Goal: Transaction & Acquisition: Purchase product/service

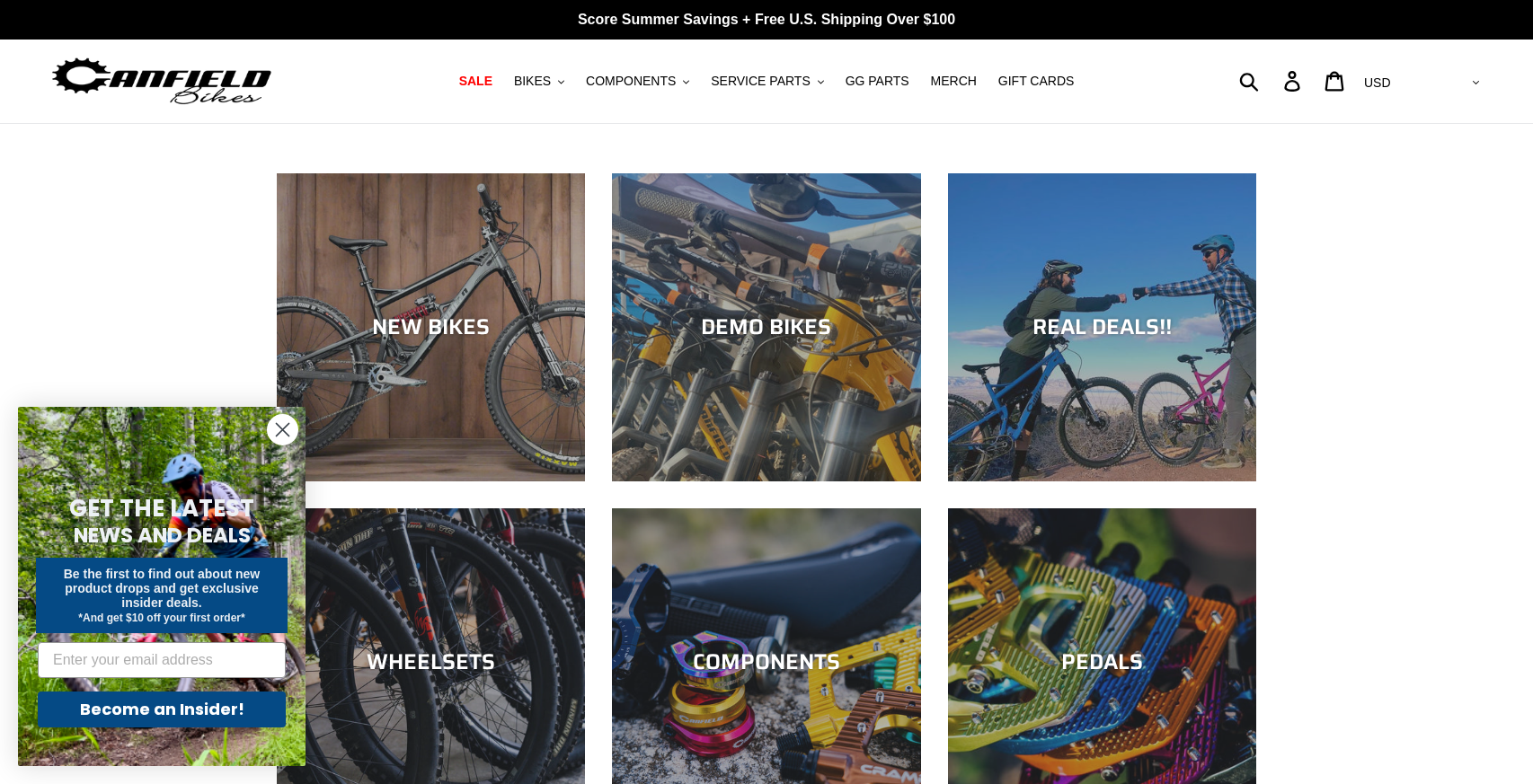
click at [276, 420] on circle "Close dialog" at bounding box center [282, 429] width 30 height 30
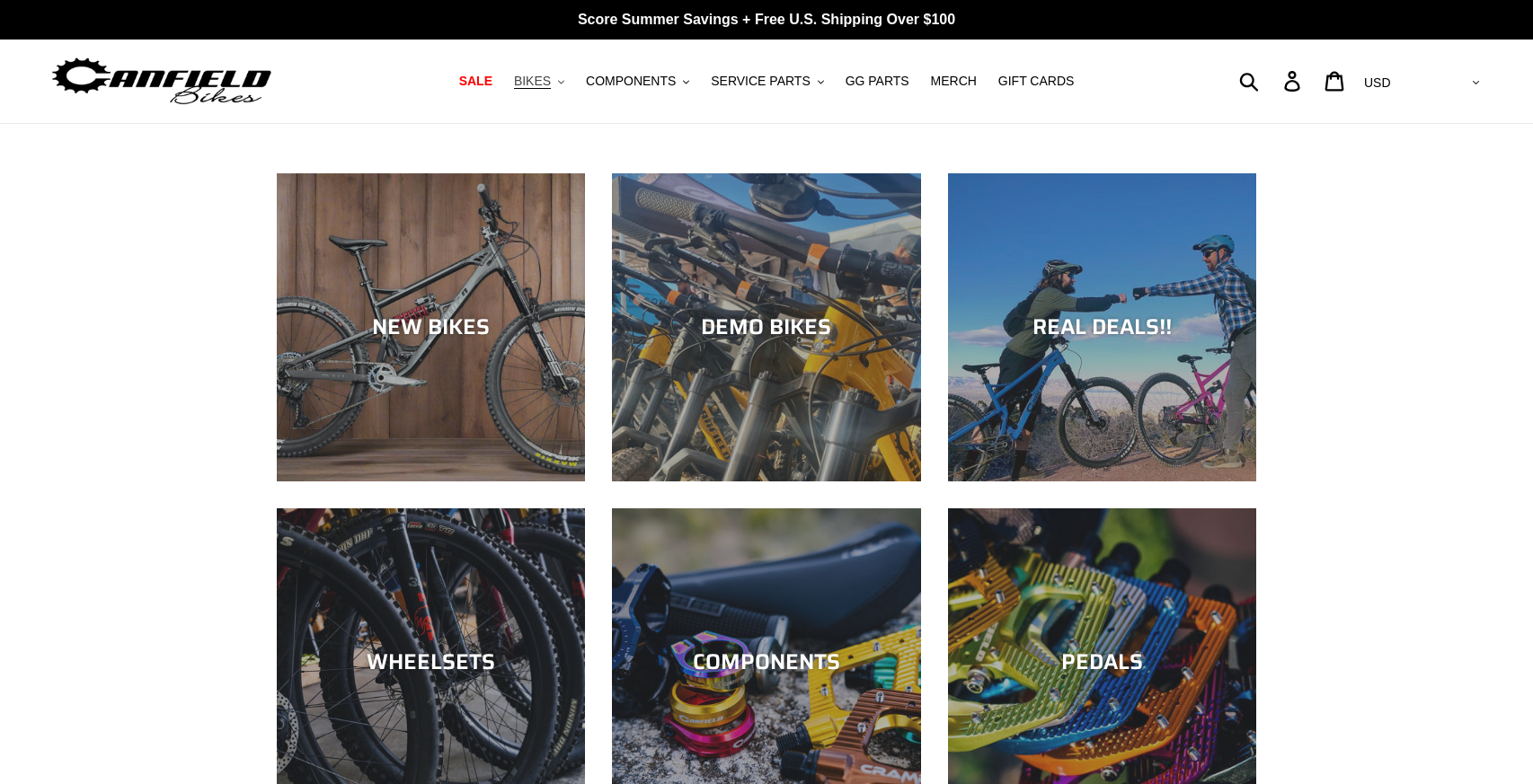
click at [568, 76] on button "BIKES .cls-1{fill:#231f20}" at bounding box center [538, 80] width 68 height 24
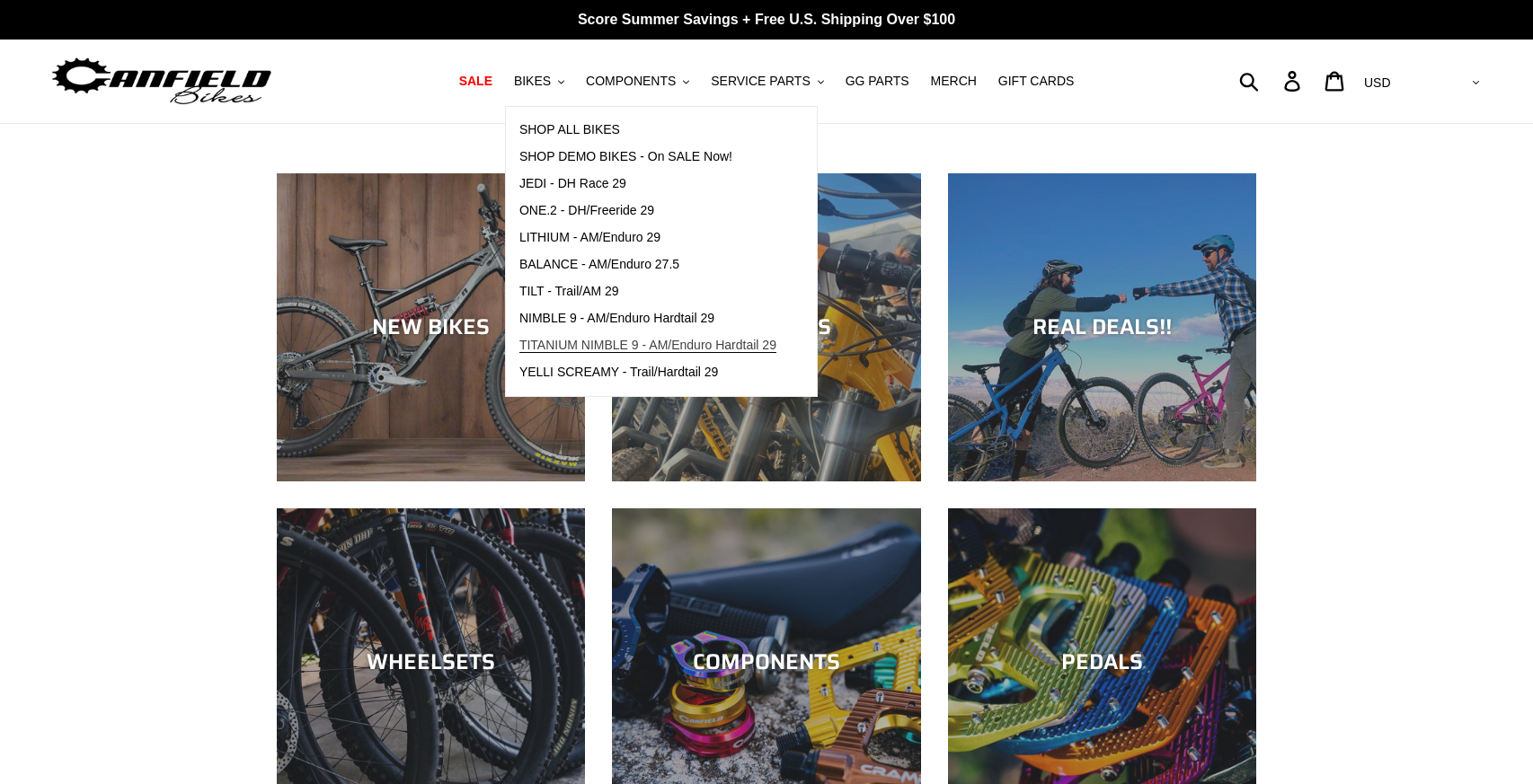
click at [598, 340] on span "TITANIUM NIMBLE 9 - AM/Enduro Hardtail 29" at bounding box center [647, 345] width 257 height 15
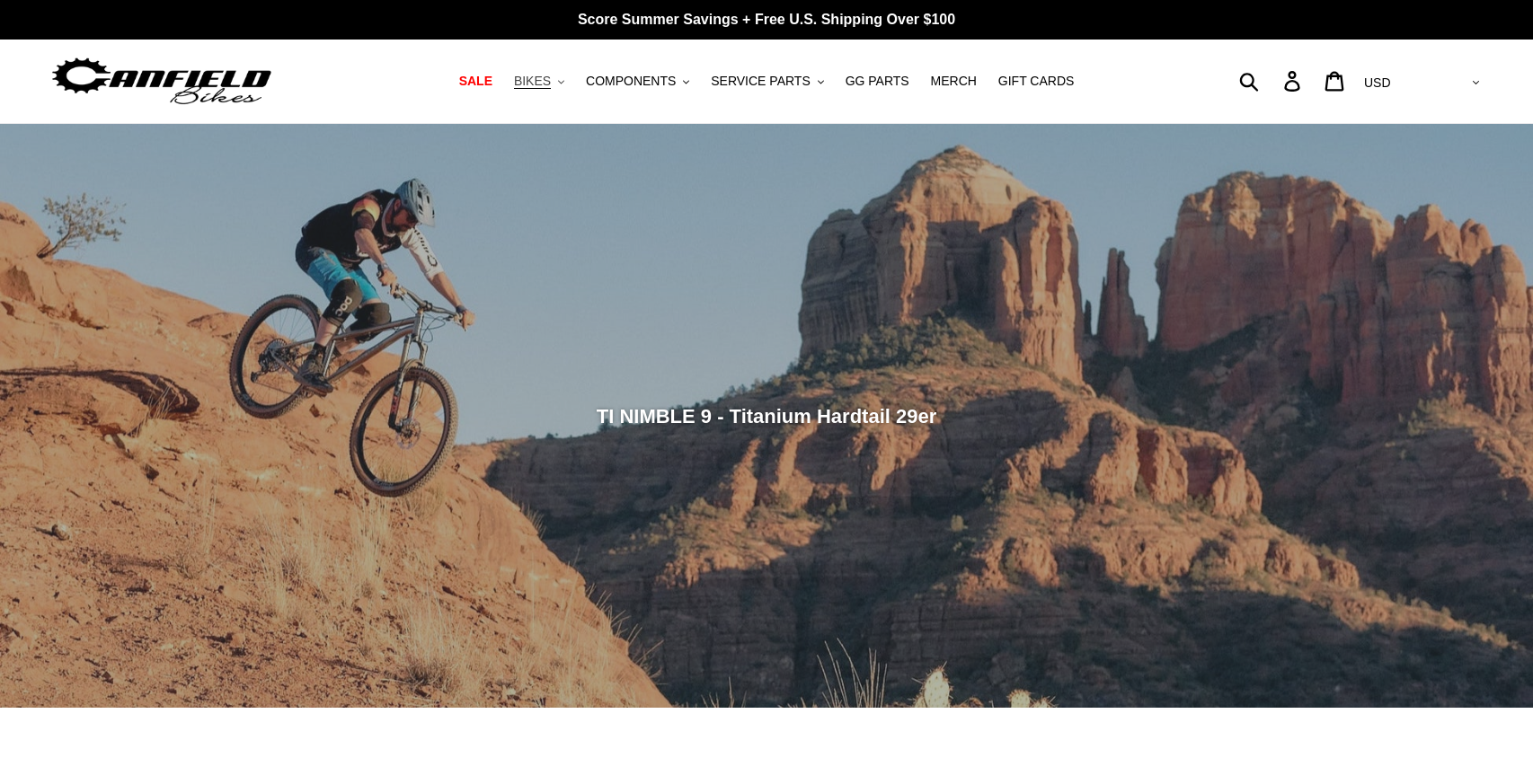
click at [551, 74] on span "BIKES" at bounding box center [533, 81] width 37 height 15
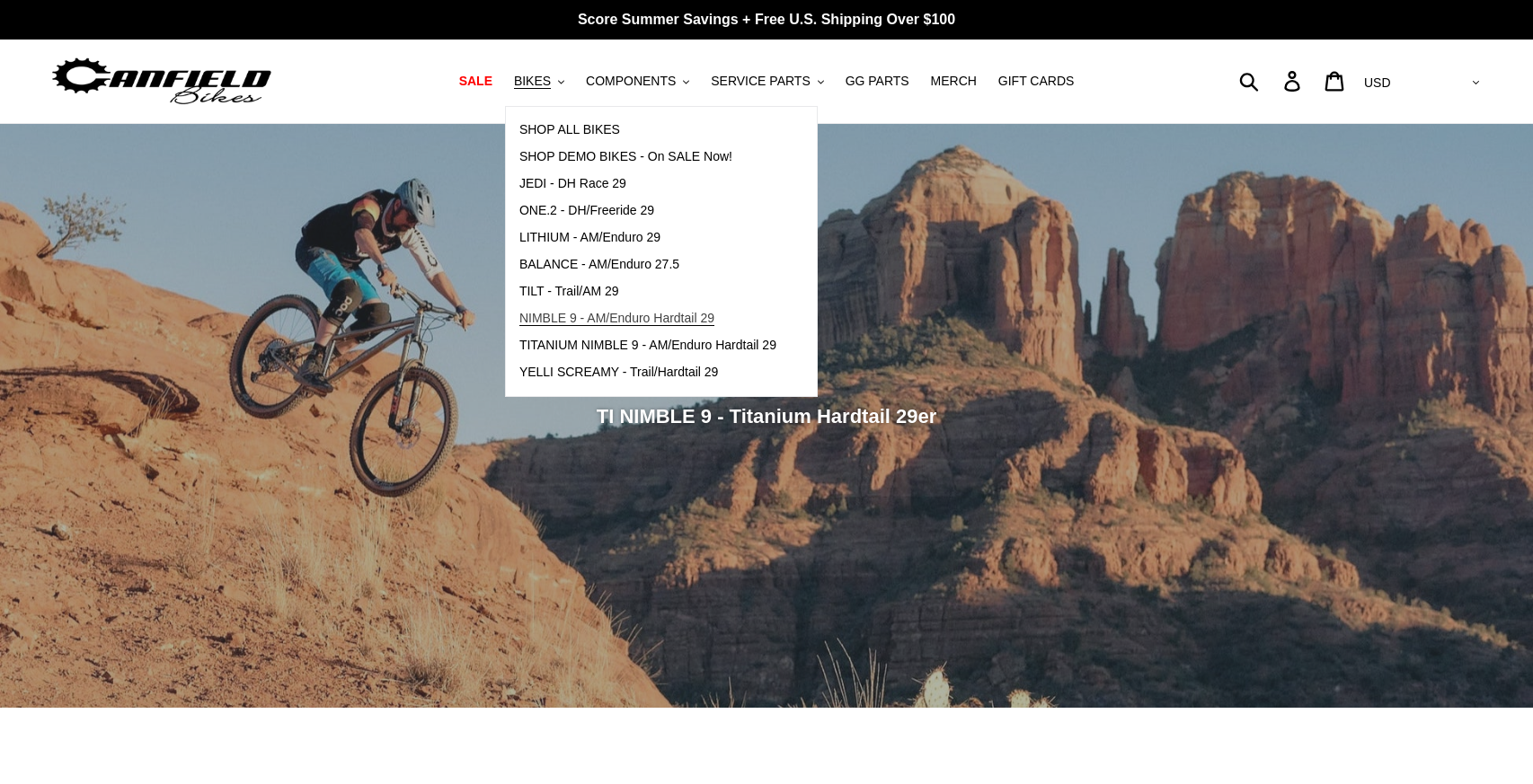
click at [580, 314] on span "NIMBLE 9 - AM/Enduro Hardtail 29" at bounding box center [617, 318] width 195 height 15
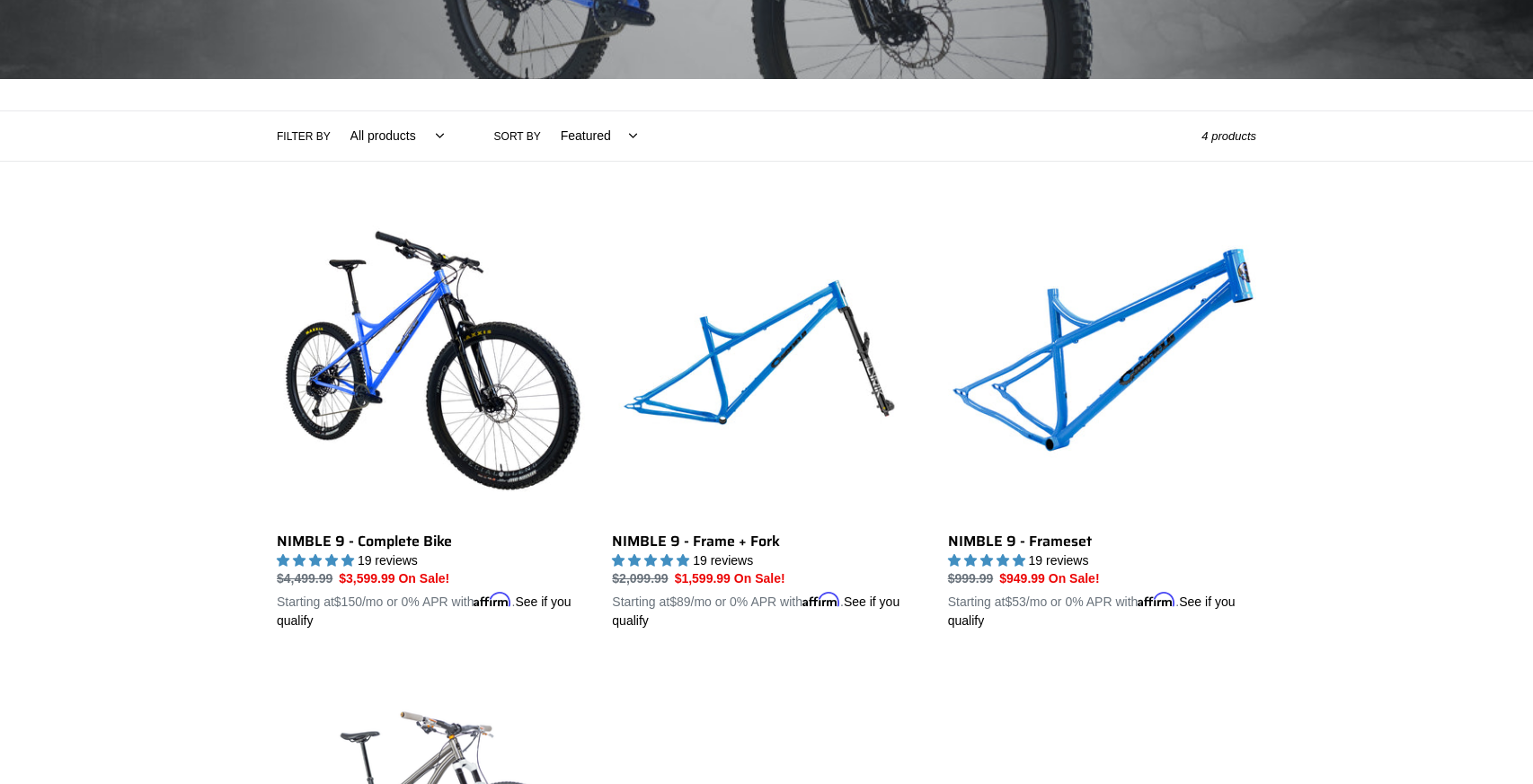
scroll to position [337, 0]
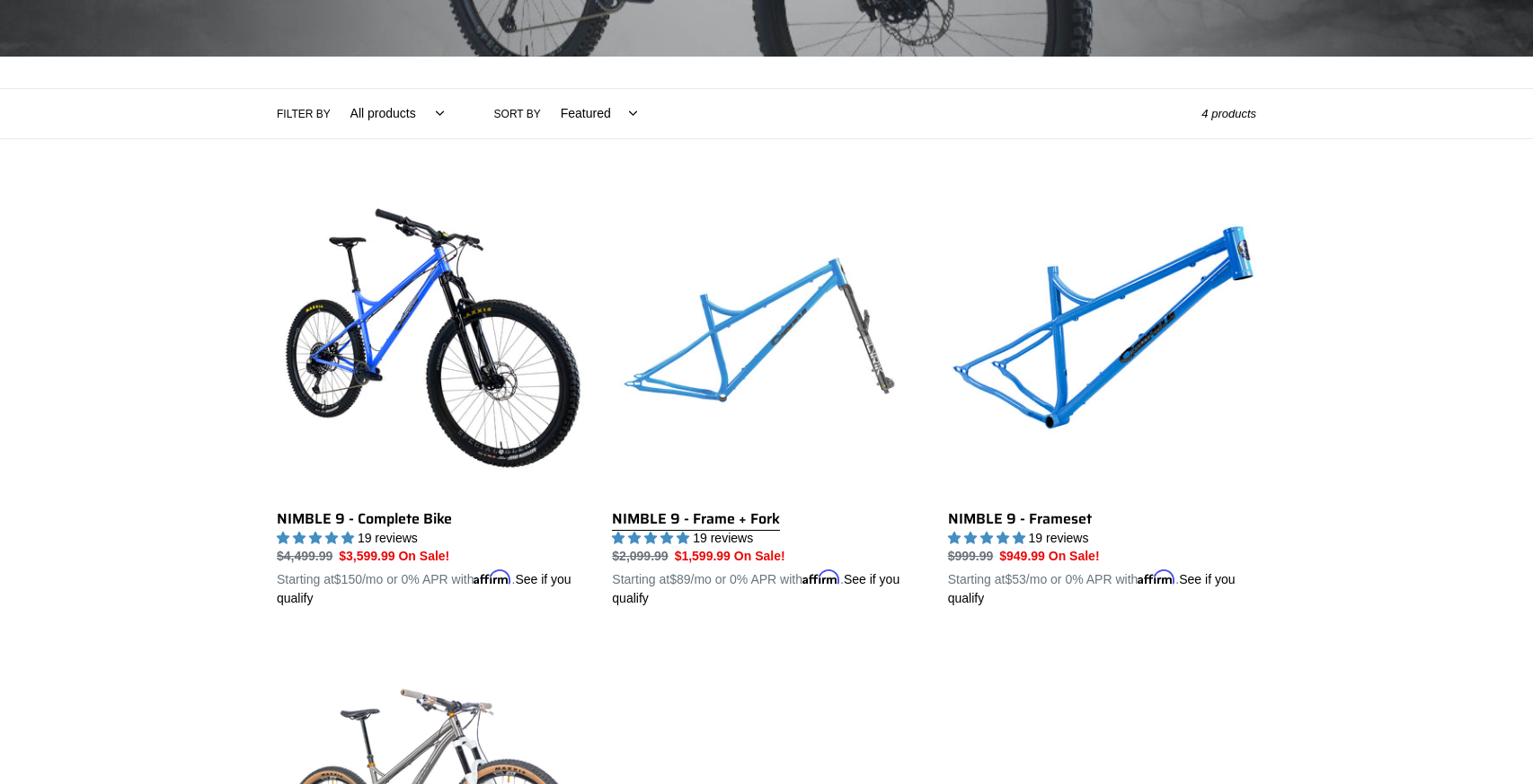
click at [724, 374] on link "NIMBLE 9 - Frame + Fork" at bounding box center [766, 399] width 308 height 421
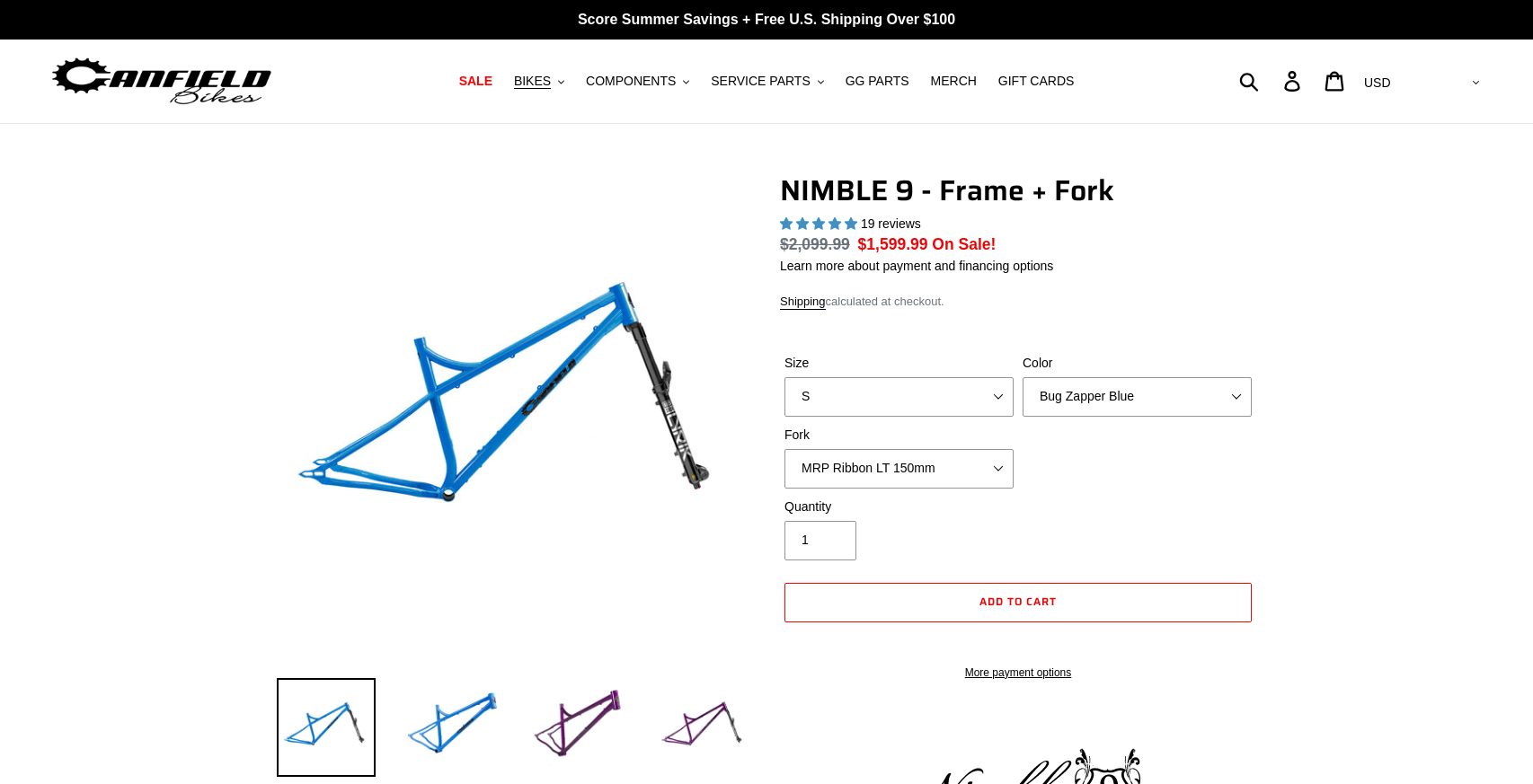
select select "highest-rating"
click at [986, 391] on select "S M L XL" at bounding box center [899, 397] width 230 height 39
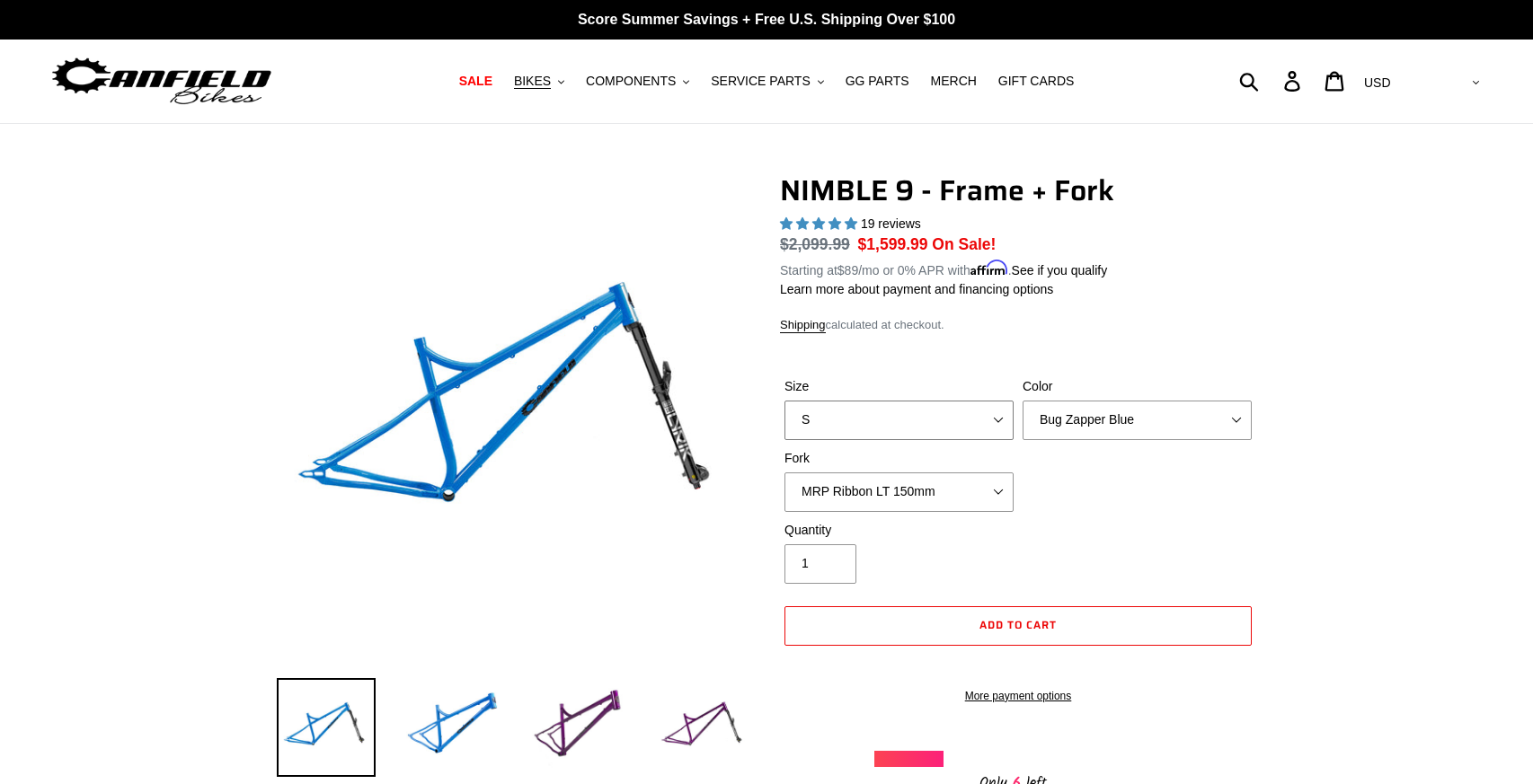
select select "L"
click at [784, 401] on select "S M L XL" at bounding box center [899, 420] width 230 height 39
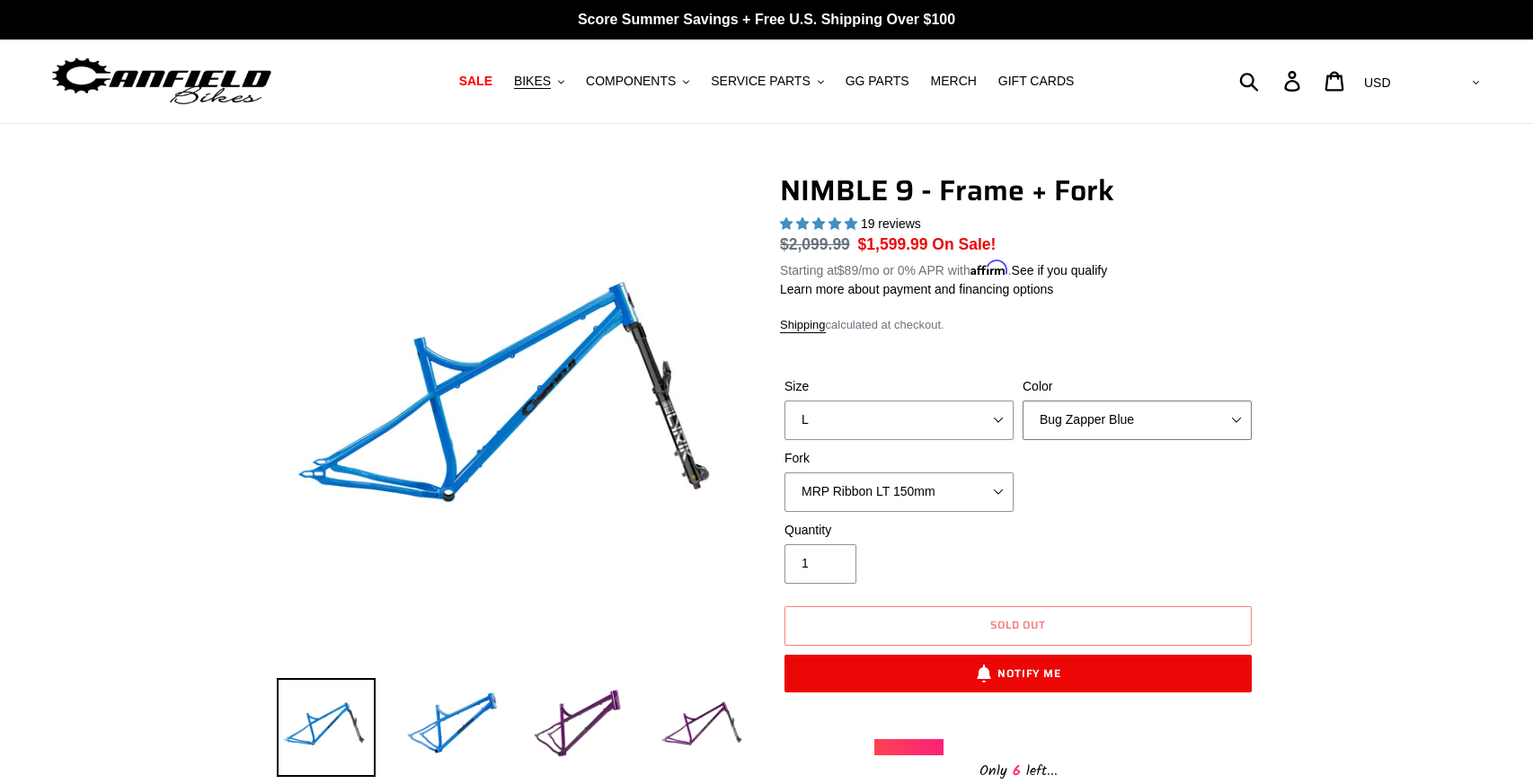
click at [1225, 415] on select "Bug Zapper Blue Purple Haze - Sold Out Galaxy Black" at bounding box center [1138, 420] width 230 height 39
click at [1023, 401] on select "Bug Zapper Blue Purple Haze - Sold Out Galaxy Black" at bounding box center [1138, 420] width 230 height 39
click at [562, 739] on img at bounding box center [578, 728] width 99 height 98
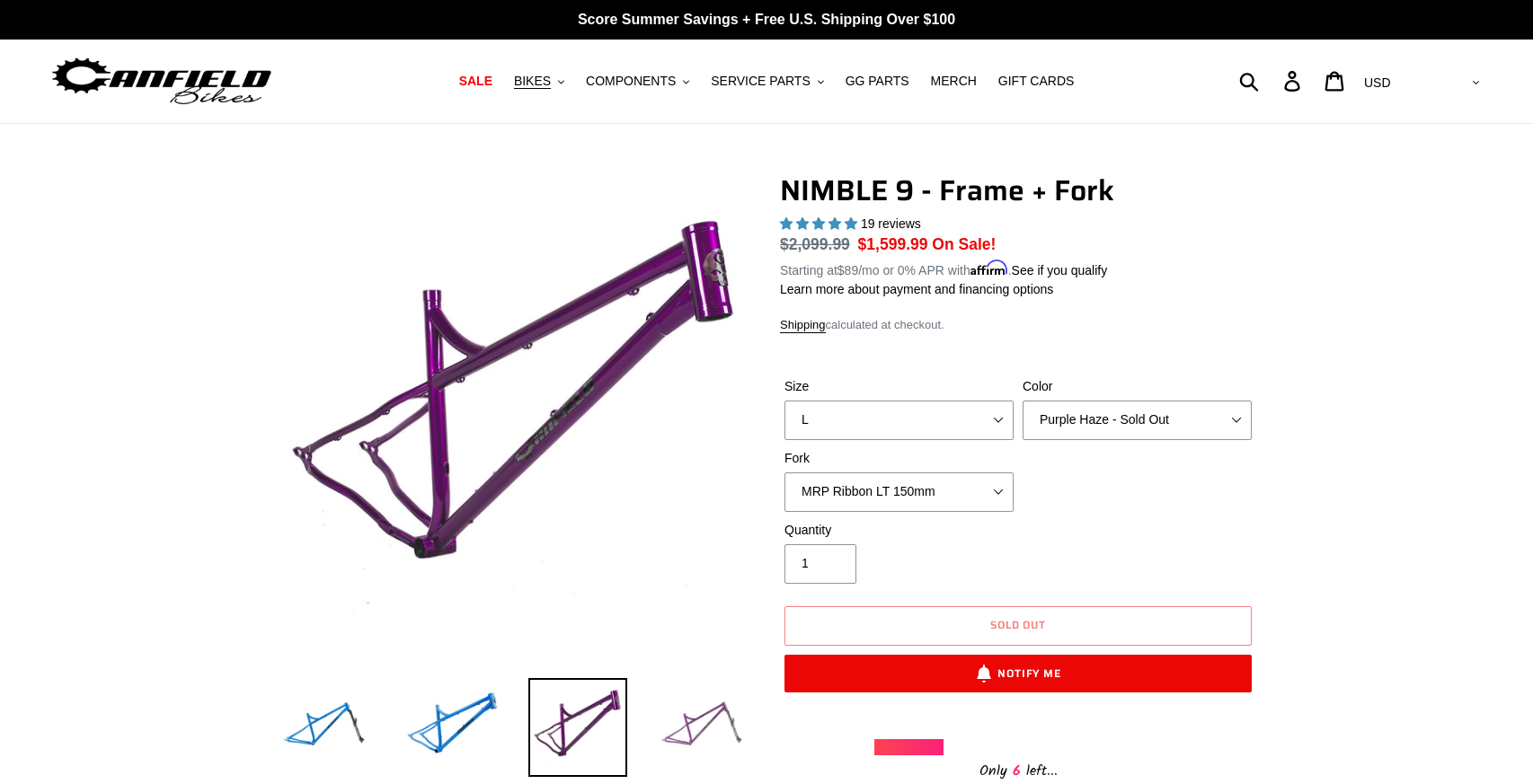
click at [697, 725] on img at bounding box center [703, 728] width 99 height 98
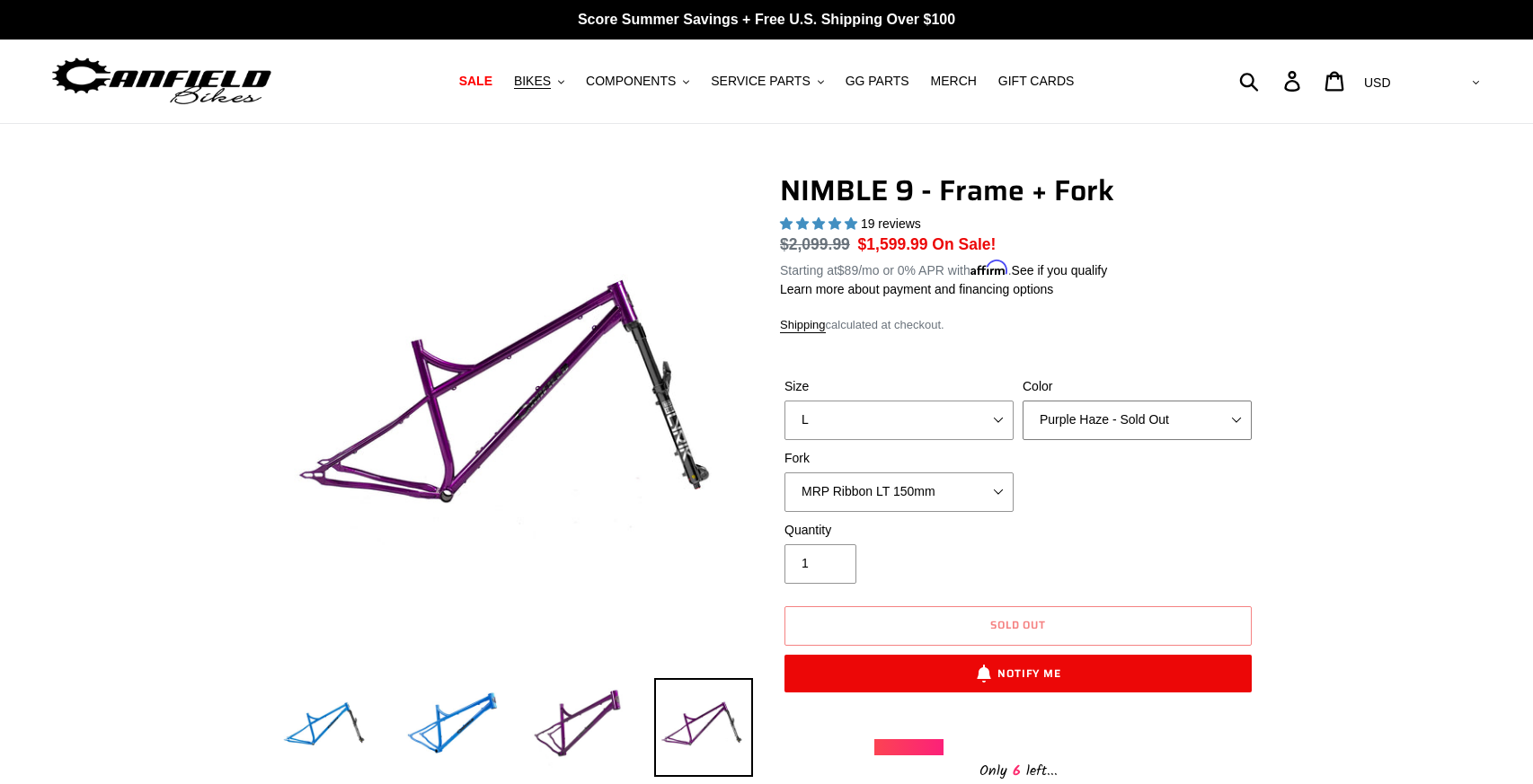
click at [1242, 411] on select "Bug Zapper Blue Purple Haze - Sold Out Galaxy Black" at bounding box center [1138, 420] width 230 height 39
click at [1023, 401] on select "Bug Zapper Blue Purple Haze - Sold Out Galaxy Black" at bounding box center [1138, 420] width 230 height 39
click at [1226, 410] on select "Bug Zapper Blue Purple Haze - Sold Out Galaxy Black" at bounding box center [1138, 420] width 230 height 39
click at [1023, 401] on select "Bug Zapper Blue Purple Haze - Sold Out Galaxy Black" at bounding box center [1138, 420] width 230 height 39
click at [1233, 409] on select "Bug Zapper Blue Purple Haze - Sold Out Galaxy Black" at bounding box center [1138, 420] width 230 height 39
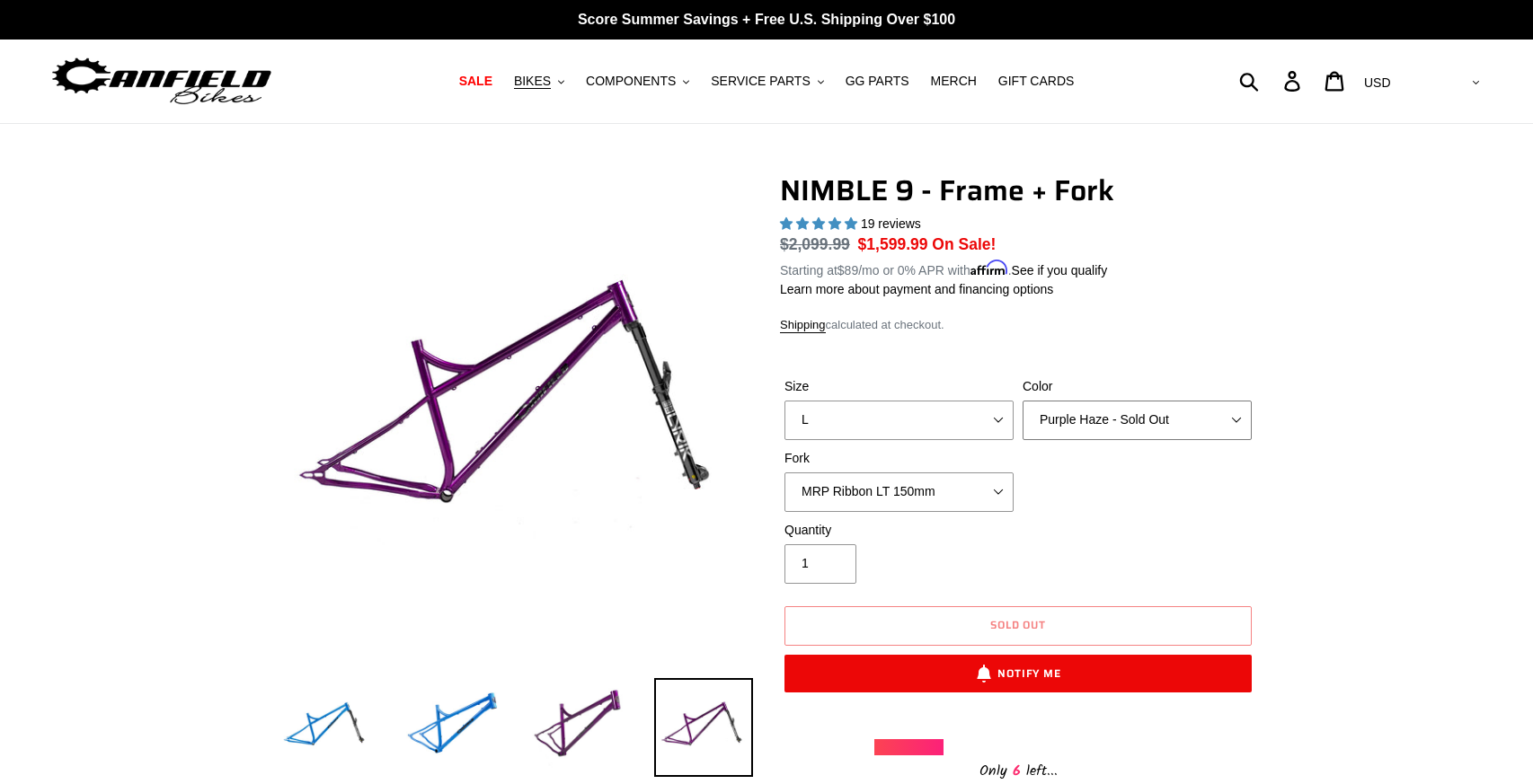
select select "Galaxy Black"
click at [1023, 401] on select "Bug Zapper Blue Purple Haze - Sold Out Galaxy Black" at bounding box center [1138, 420] width 230 height 39
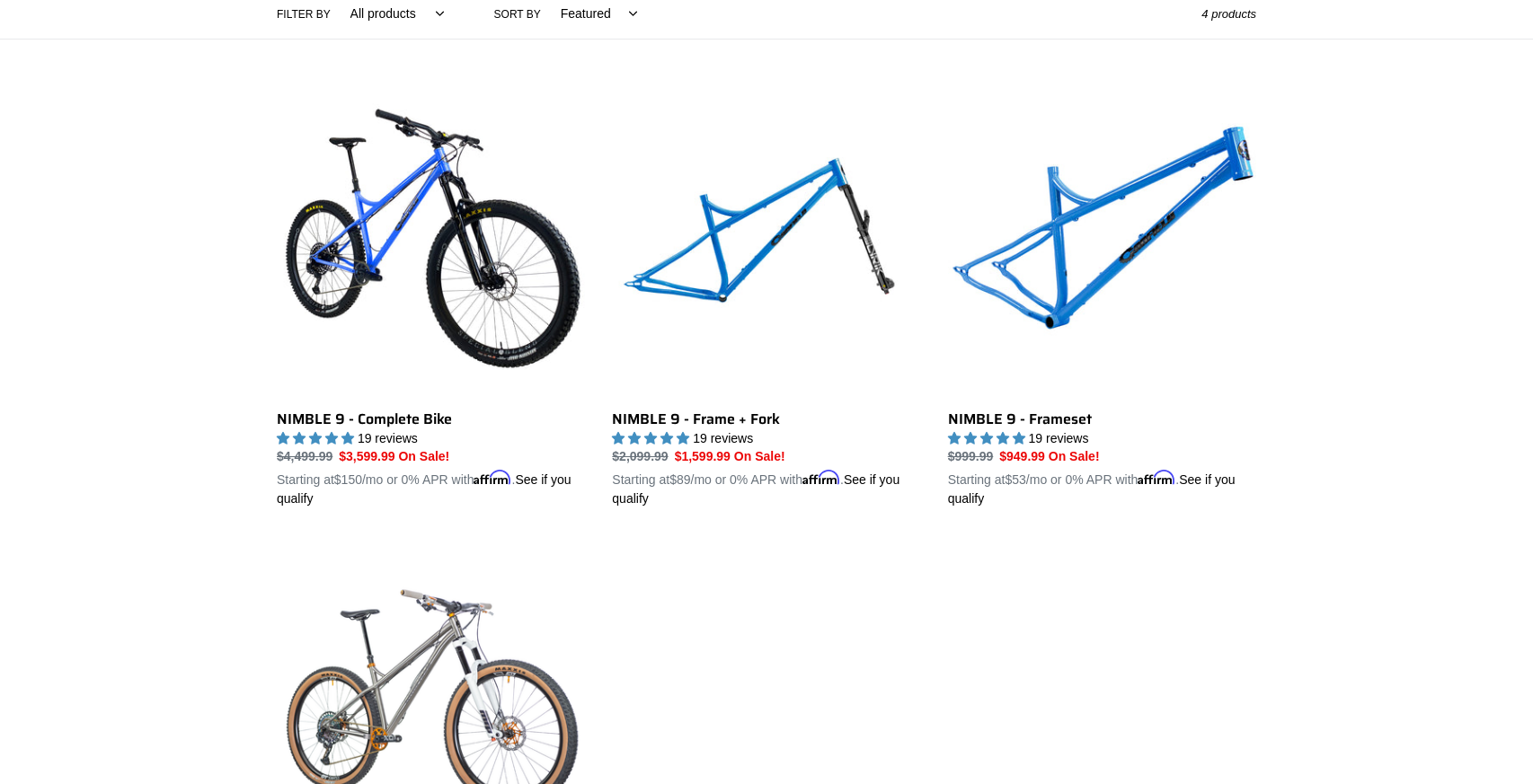
scroll to position [436, 0]
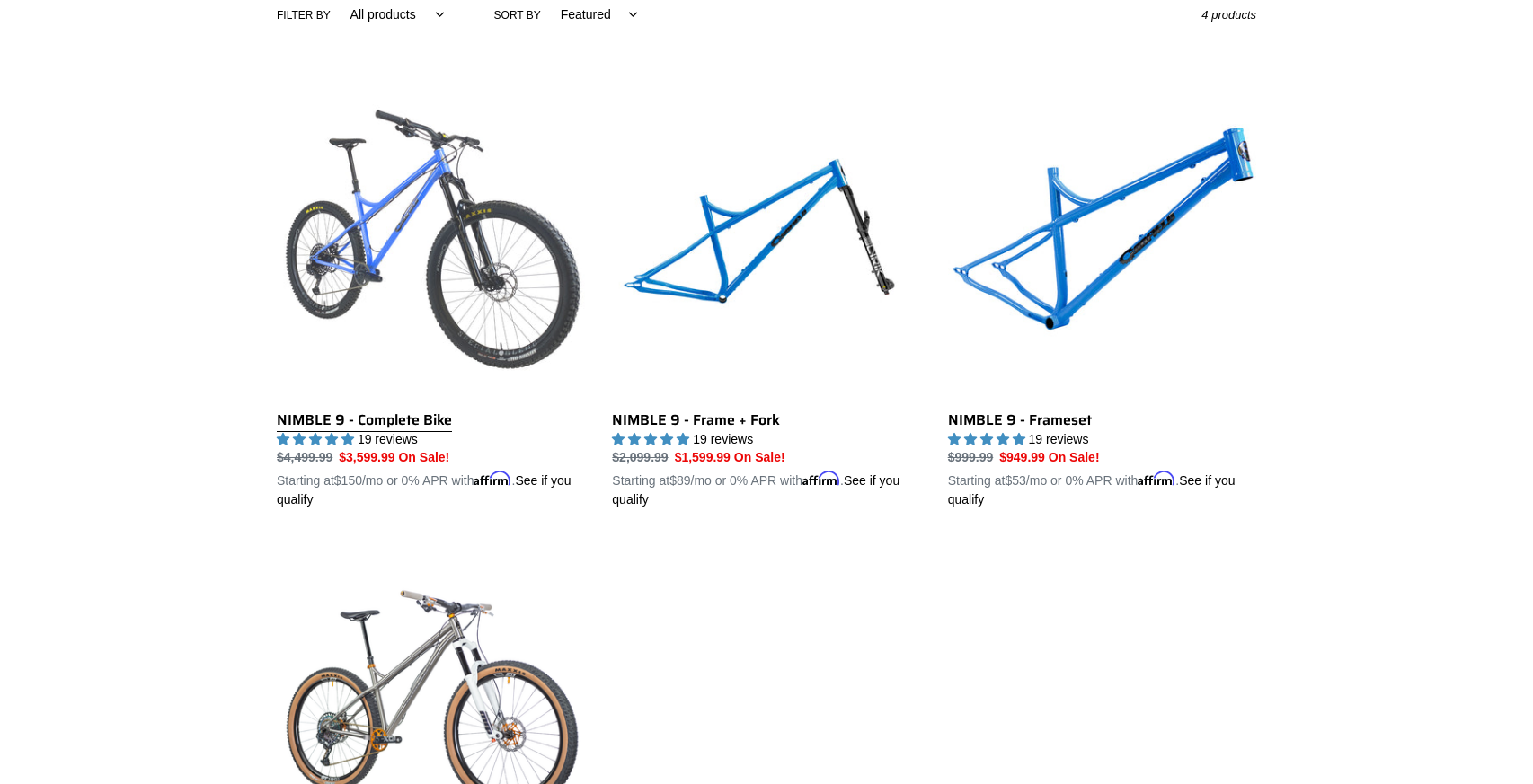
click at [383, 286] on link "NIMBLE 9 - Complete Bike" at bounding box center [430, 300] width 308 height 421
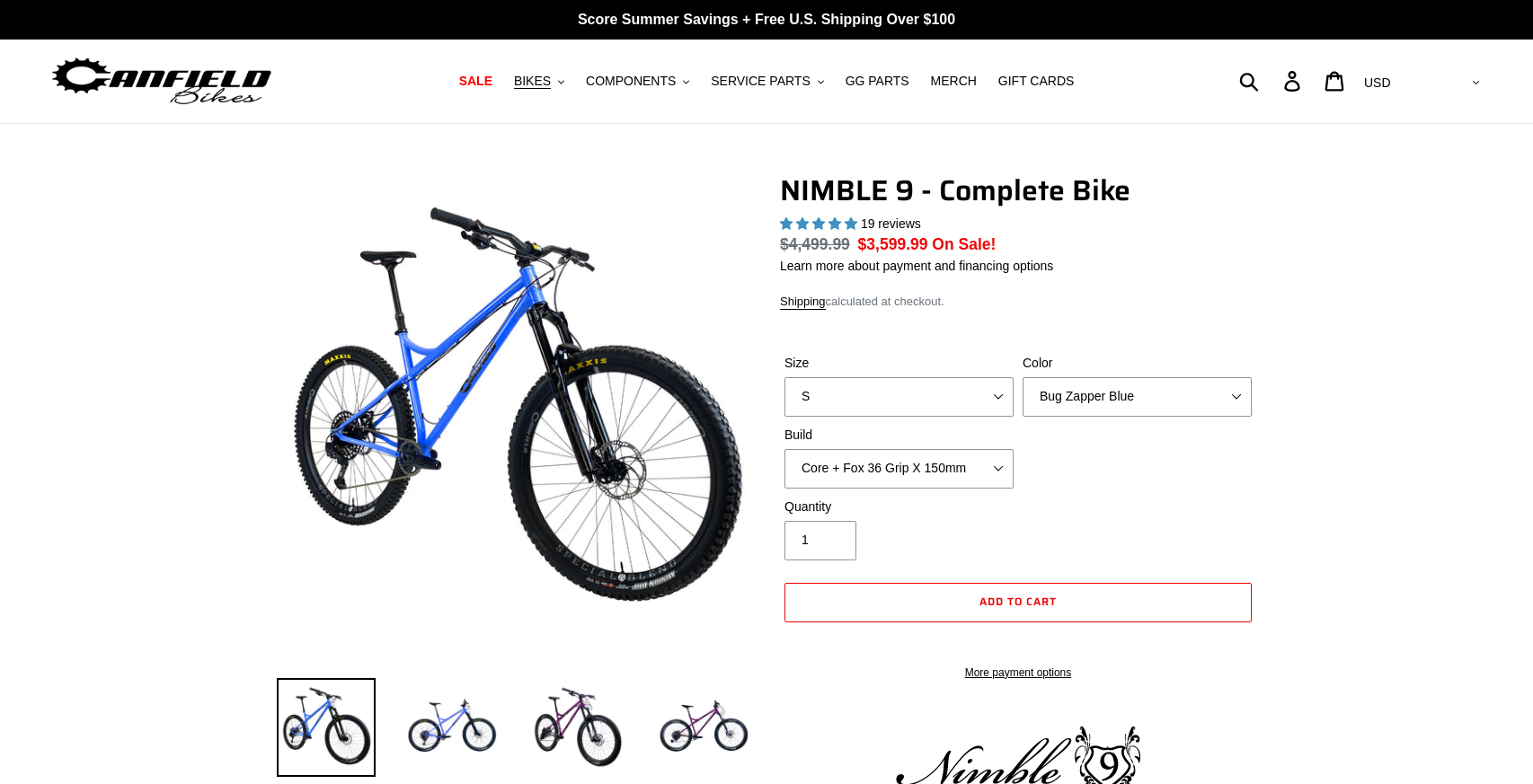
select select "highest-rating"
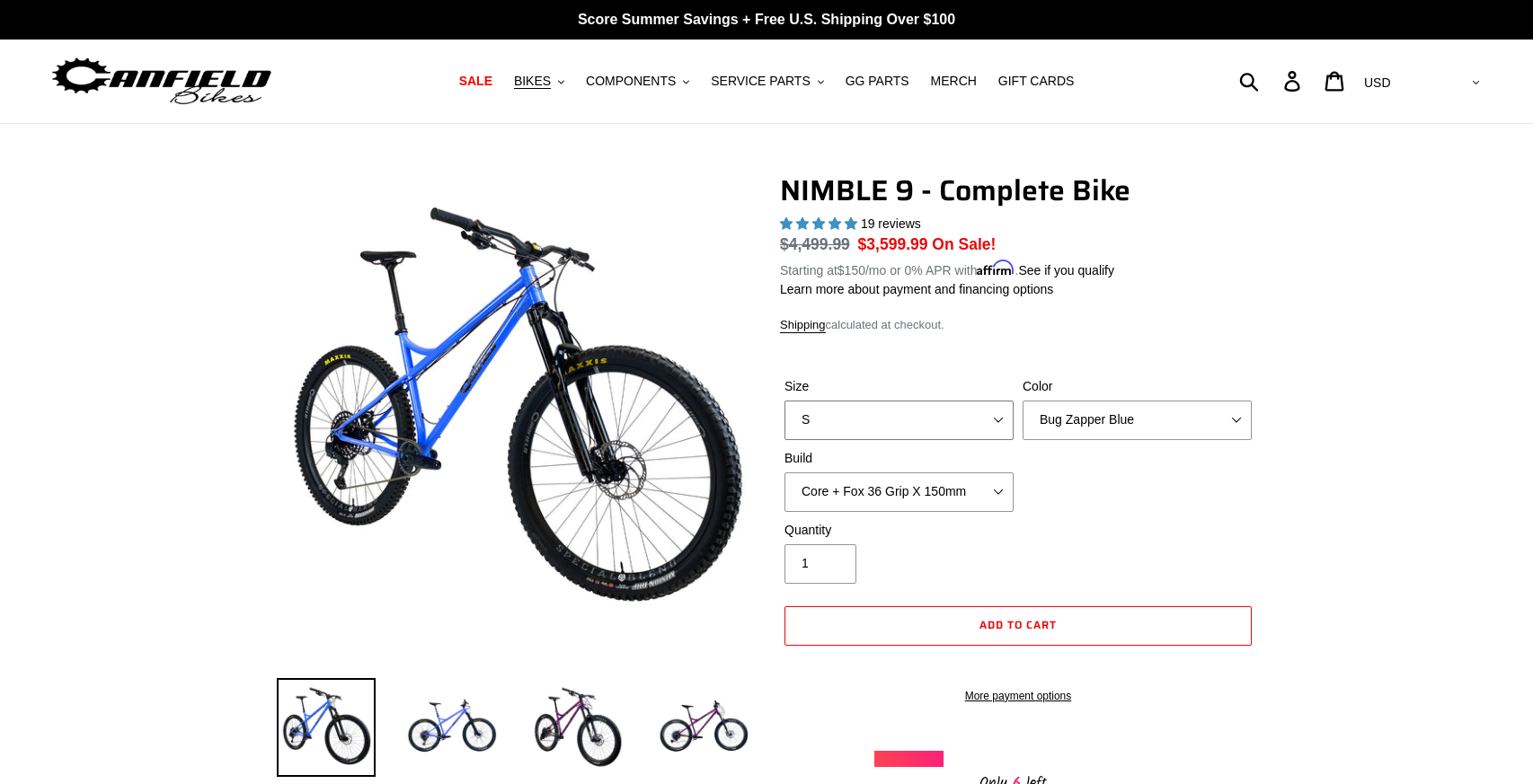
click at [994, 417] on select "S M L XL" at bounding box center [899, 420] width 230 height 39
select select "L"
click at [784, 401] on select "S M L XL" at bounding box center [899, 420] width 230 height 39
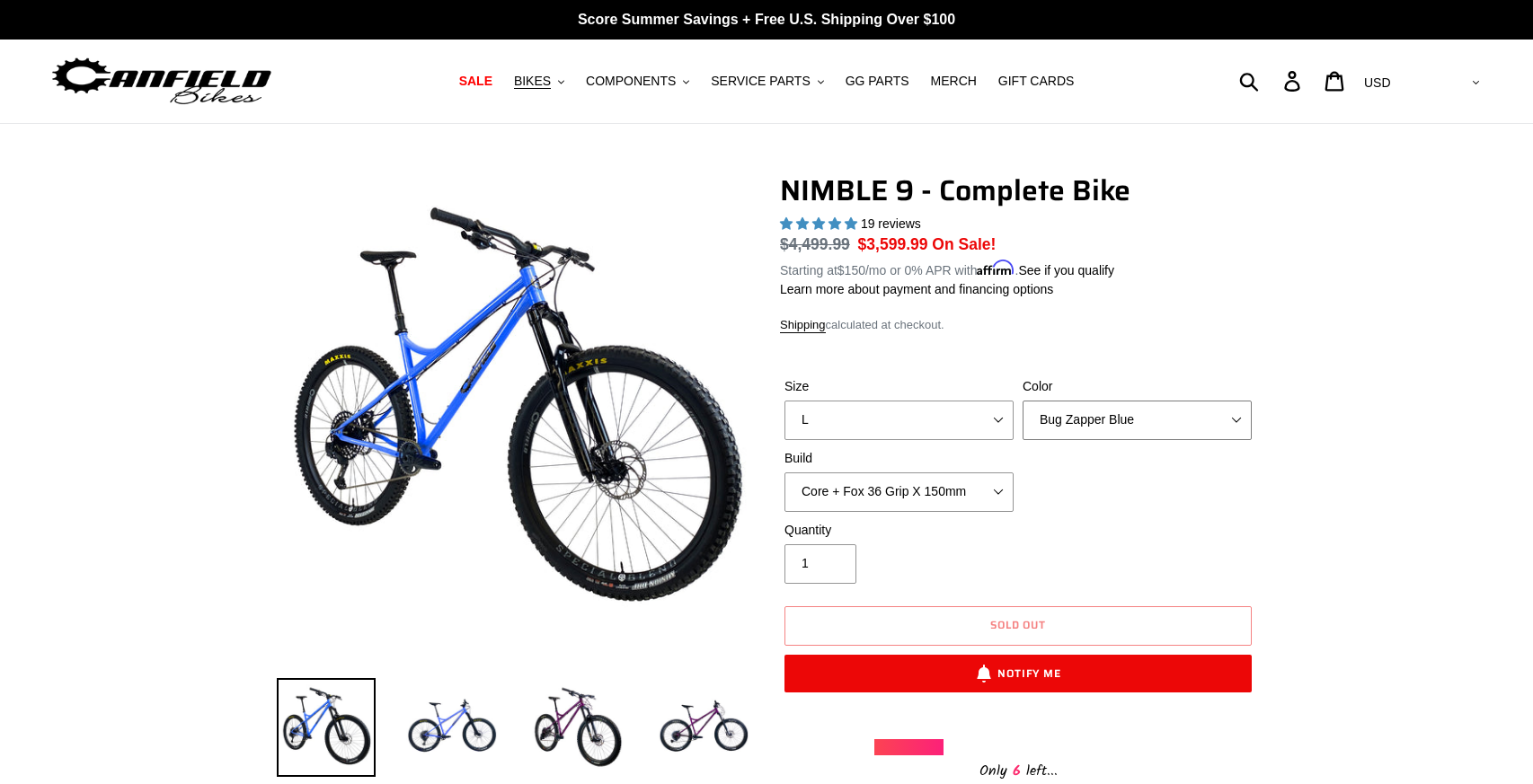
click at [1226, 410] on select "Bug Zapper Blue Purple Haze - Sold Out Galaxy Black" at bounding box center [1138, 420] width 230 height 39
click at [1023, 401] on select "Bug Zapper Blue Purple Haze - Sold Out Galaxy Black" at bounding box center [1138, 420] width 230 height 39
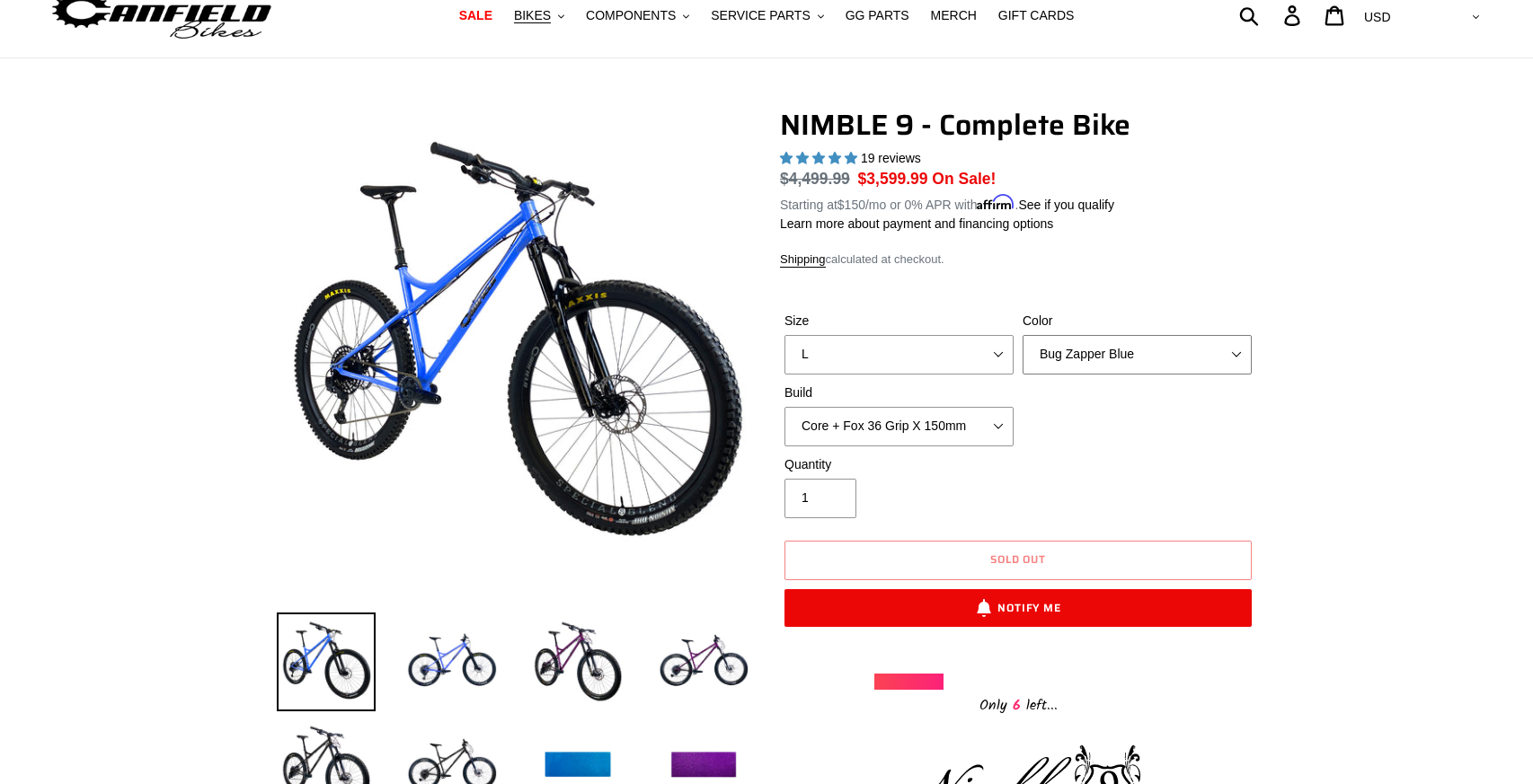
scroll to position [67, 0]
